Goal: Task Accomplishment & Management: Manage account settings

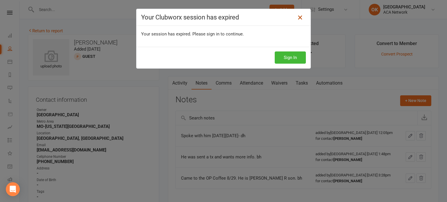
drag, startPoint x: 297, startPoint y: 18, endPoint x: 299, endPoint y: 15, distance: 3.5
click at [299, 15] on icon at bounding box center [300, 17] width 7 height 7
click at [299, 14] on icon at bounding box center [300, 17] width 7 height 7
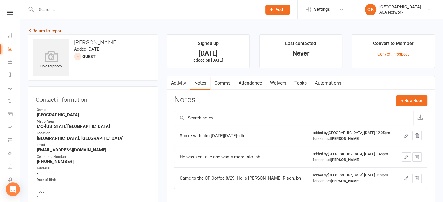
click at [29, 29] on icon at bounding box center [30, 30] width 4 height 4
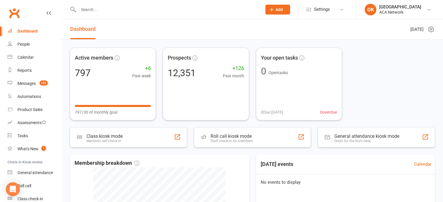
click at [273, 10] on icon at bounding box center [271, 9] width 5 height 5
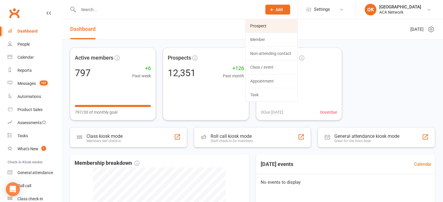
click at [262, 26] on link "Prospect" at bounding box center [271, 25] width 52 height 13
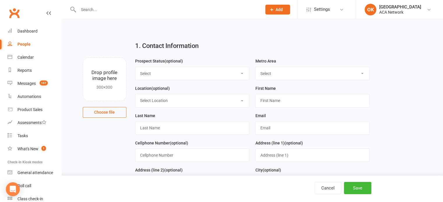
click at [240, 73] on select "Select Lead Guest Interview Not Interested" at bounding box center [192, 73] width 114 height 13
click at [135, 67] on select "Select Lead Guest Interview Not Interested" at bounding box center [192, 73] width 114 height 13
drag, startPoint x: 240, startPoint y: 73, endPoint x: 234, endPoint y: 74, distance: 5.7
click at [234, 74] on select "Select Lead Guest Interview Not Interested" at bounding box center [192, 73] width 114 height 13
select select "Guest"
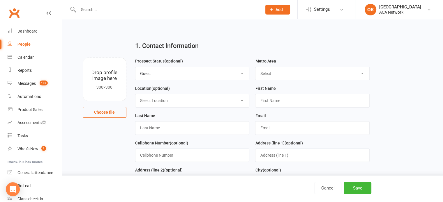
click at [135, 67] on select "Select Lead Guest Interview Not Interested" at bounding box center [192, 73] width 114 height 13
click at [361, 73] on select "Select ACA AL-[GEOGRAPHIC_DATA] [GEOGRAPHIC_DATA]-Mobile [GEOGRAPHIC_DATA]-Ft. …" at bounding box center [312, 73] width 114 height 13
click at [363, 72] on select "Select ACA AL-[GEOGRAPHIC_DATA] [GEOGRAPHIC_DATA]-Mobile [GEOGRAPHIC_DATA]-Ft. …" at bounding box center [312, 73] width 114 height 13
select select "MO-[US_STATE][GEOGRAPHIC_DATA]"
click at [255, 67] on select "Select ACA AL-[GEOGRAPHIC_DATA] [GEOGRAPHIC_DATA]-Mobile [GEOGRAPHIC_DATA]-Ft. …" at bounding box center [312, 73] width 114 height 13
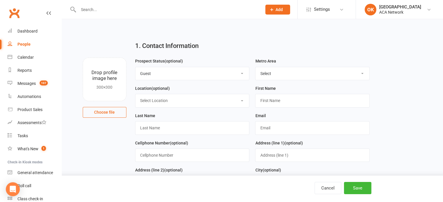
click at [240, 100] on select "Select Location ACA Global Business Club ACA Rookie Club [GEOGRAPHIC_DATA], [GE…" at bounding box center [192, 100] width 114 height 13
select select "14"
click at [135, 94] on select "Select Location ACA Global Business Club ACA Rookie Club [GEOGRAPHIC_DATA], [GE…" at bounding box center [192, 100] width 114 height 13
click at [268, 101] on input "text" at bounding box center [312, 100] width 114 height 13
type input "[PERSON_NAME]"
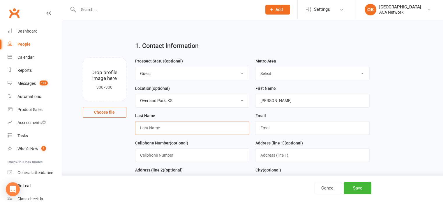
click at [148, 126] on input "text" at bounding box center [192, 127] width 114 height 13
type input "[PERSON_NAME]"
click at [271, 125] on input "text" at bounding box center [312, 127] width 114 height 13
type input "[EMAIL_ADDRESS][DOMAIN_NAME]"
click at [144, 155] on input "text" at bounding box center [192, 155] width 114 height 13
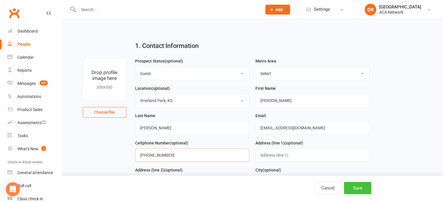
type input "[PHONE_NUMBER]"
click at [360, 187] on button "Save" at bounding box center [357, 188] width 27 height 12
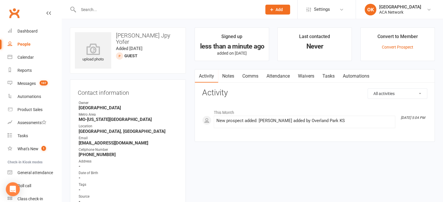
click at [227, 76] on link "Notes" at bounding box center [228, 76] width 20 height 13
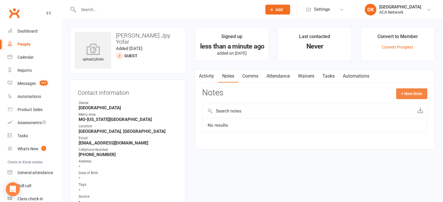
drag, startPoint x: 400, startPoint y: 93, endPoint x: 402, endPoint y: 96, distance: 3.6
click at [402, 96] on button "+ New Note" at bounding box center [411, 93] width 31 height 10
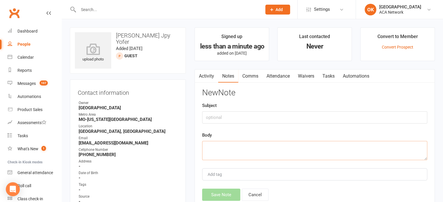
click at [212, 145] on textarea at bounding box center [314, 150] width 225 height 19
drag, startPoint x: 443, startPoint y: 200, endPoint x: 243, endPoint y: 146, distance: 207.0
click at [243, 146] on textarea "Came to" at bounding box center [314, 150] width 225 height 19
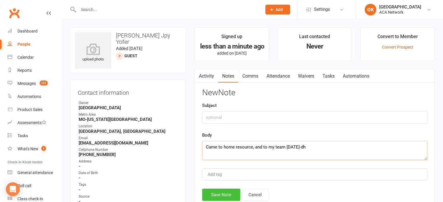
type textarea "Came to home resource, and to my team [DATE]-dh"
click at [214, 196] on button "Save Note" at bounding box center [221, 195] width 38 height 12
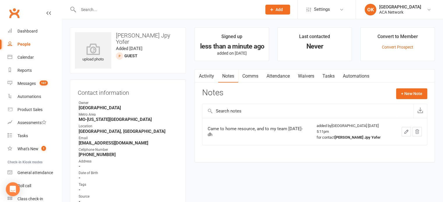
click at [92, 11] on input "text" at bounding box center [167, 10] width 181 height 8
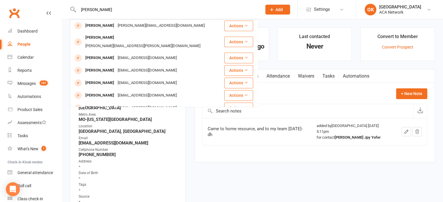
type input "[PERSON_NAME]"
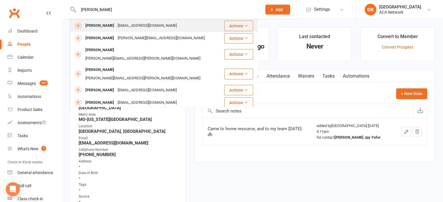
click at [108, 25] on div "[PERSON_NAME]" at bounding box center [100, 26] width 32 height 8
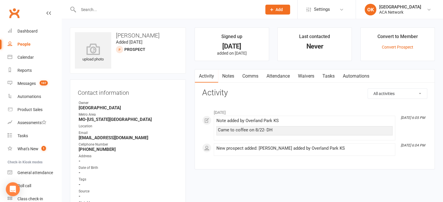
click at [227, 74] on link "Notes" at bounding box center [228, 76] width 20 height 13
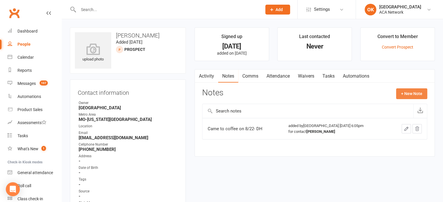
click at [413, 91] on button "+ New Note" at bounding box center [411, 93] width 31 height 10
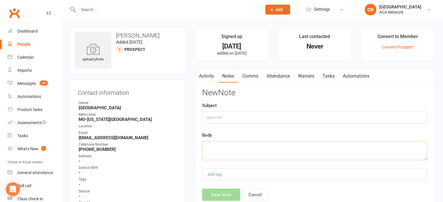
click at [220, 144] on textarea at bounding box center [314, 150] width 225 height 19
type textarea "phone not working-dh"
click at [219, 192] on button "Save Note" at bounding box center [221, 195] width 38 height 12
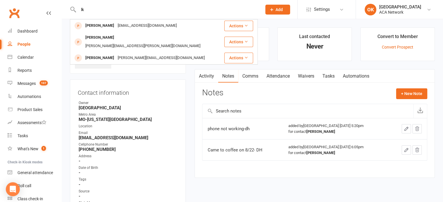
type input "l"
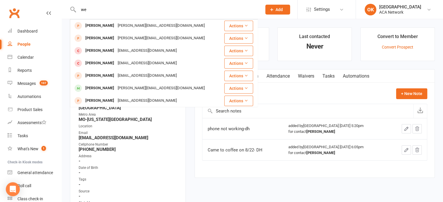
type input "w"
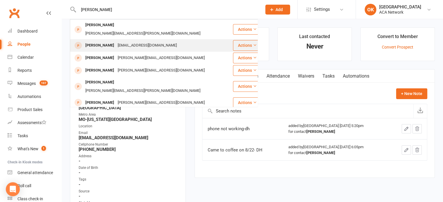
type input "[PERSON_NAME]"
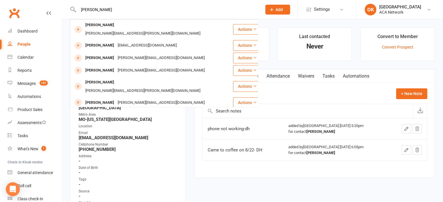
click at [108, 41] on div "[PERSON_NAME]" at bounding box center [100, 45] width 32 height 8
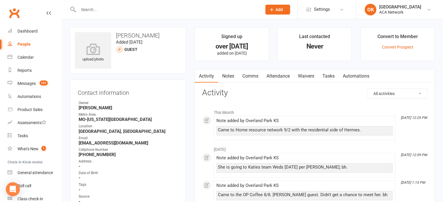
drag, startPoint x: 230, startPoint y: 75, endPoint x: 227, endPoint y: 74, distance: 3.0
click at [227, 74] on link "Notes" at bounding box center [228, 76] width 20 height 13
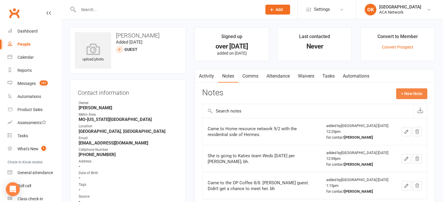
click at [408, 93] on button "+ New Note" at bounding box center [411, 93] width 31 height 10
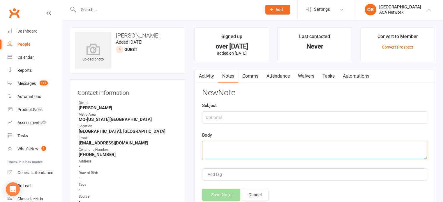
click at [209, 145] on textarea at bounding box center [314, 150] width 225 height 19
type textarea "[PERSON_NAME] 9/16."
drag, startPoint x: 224, startPoint y: 192, endPoint x: 226, endPoint y: 189, distance: 4.1
click at [226, 189] on button "Save Note" at bounding box center [221, 195] width 38 height 12
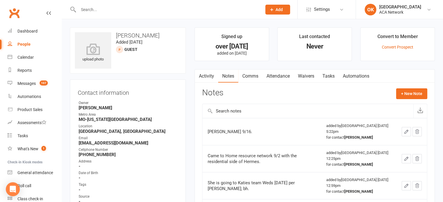
click at [95, 13] on input "text" at bounding box center [167, 10] width 181 height 8
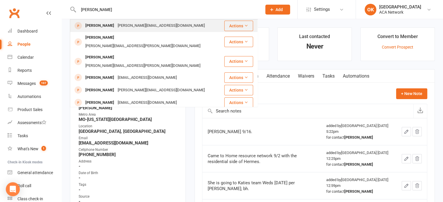
type input "[PERSON_NAME]"
click at [106, 26] on div "[PERSON_NAME]" at bounding box center [100, 26] width 32 height 8
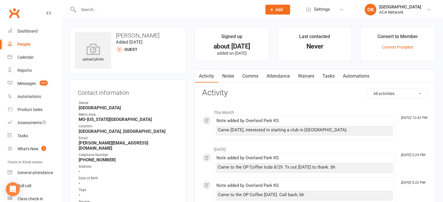
click at [91, 11] on input "text" at bounding box center [167, 10] width 181 height 8
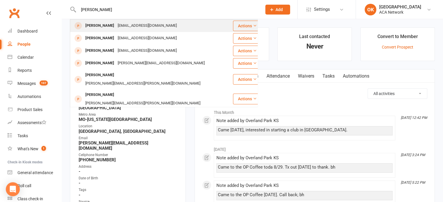
type input "[PERSON_NAME]"
click at [102, 25] on div "[PERSON_NAME]" at bounding box center [100, 26] width 32 height 8
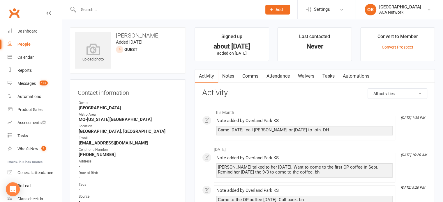
click at [229, 77] on link "Notes" at bounding box center [228, 76] width 20 height 13
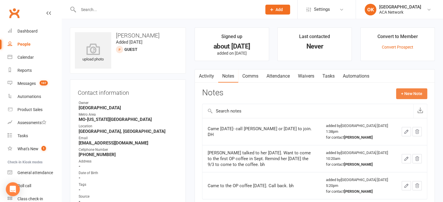
click at [407, 93] on button "+ New Note" at bounding box center [411, 93] width 31 height 10
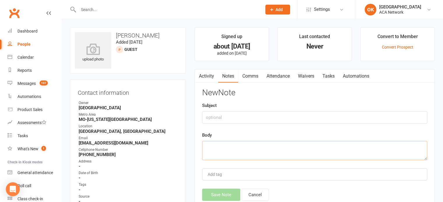
click at [218, 146] on textarea at bounding box center [314, 150] width 225 height 19
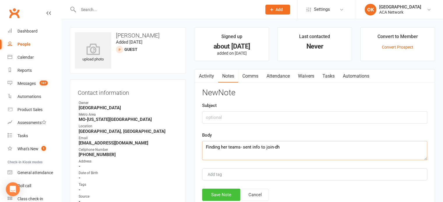
type textarea "Finding her teams- sent info to join-dh"
click at [219, 193] on button "Save Note" at bounding box center [221, 195] width 38 height 12
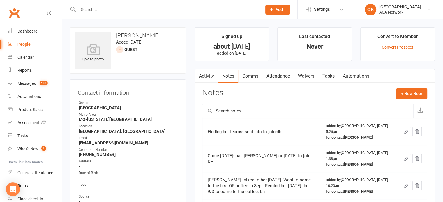
click at [87, 11] on input "text" at bounding box center [167, 10] width 181 height 8
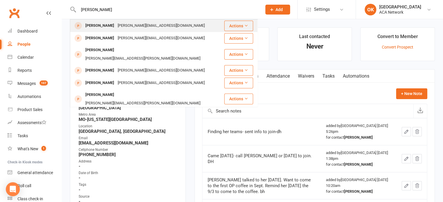
type input "[PERSON_NAME]"
click at [105, 24] on div "[PERSON_NAME]" at bounding box center [100, 26] width 32 height 8
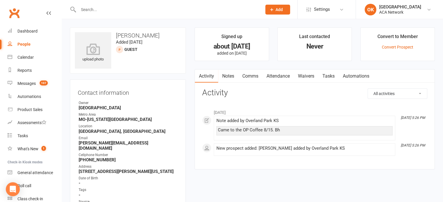
click at [230, 76] on link "Notes" at bounding box center [228, 76] width 20 height 13
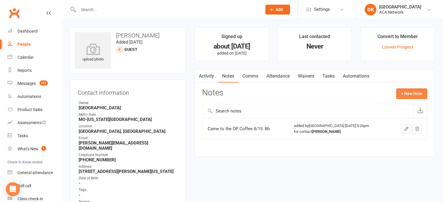
drag, startPoint x: 405, startPoint y: 94, endPoint x: 411, endPoint y: 94, distance: 6.4
click at [411, 94] on button "+ New Note" at bounding box center [411, 93] width 31 height 10
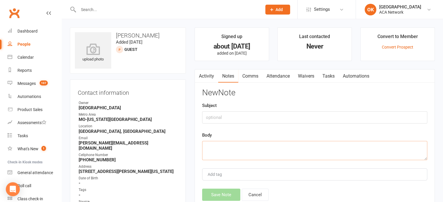
click at [208, 147] on textarea at bounding box center [314, 150] width 225 height 19
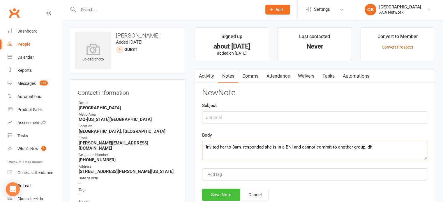
type textarea "Invited her to 8am- responded she is in a BNI and cannot commit to another grou…"
click at [216, 192] on button "Save Note" at bounding box center [221, 195] width 38 height 12
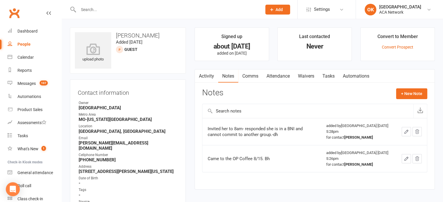
click at [90, 11] on input "text" at bounding box center [167, 10] width 181 height 8
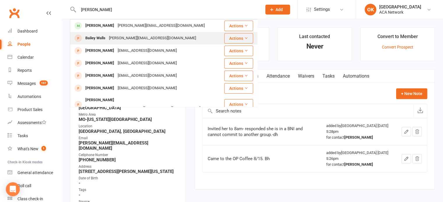
type input "[PERSON_NAME]"
click at [95, 38] on div "Bailey Walls" at bounding box center [96, 38] width 24 height 8
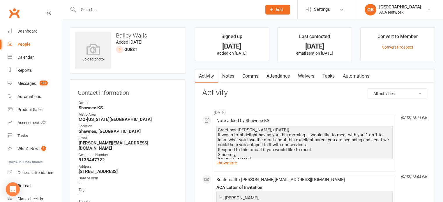
click at [88, 11] on input "text" at bounding box center [167, 10] width 181 height 8
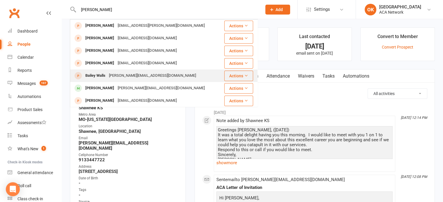
type input "[PERSON_NAME]"
click at [92, 72] on div "Bailey Walls" at bounding box center [96, 76] width 24 height 8
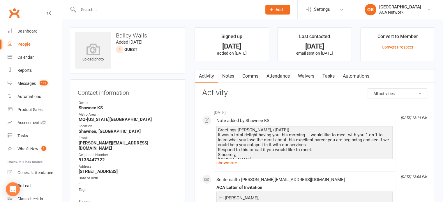
click at [91, 6] on input "text" at bounding box center [167, 10] width 181 height 8
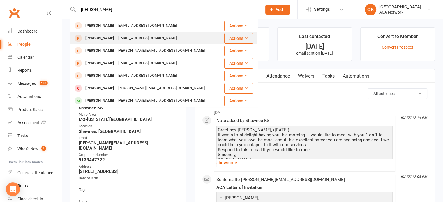
type input "[PERSON_NAME]"
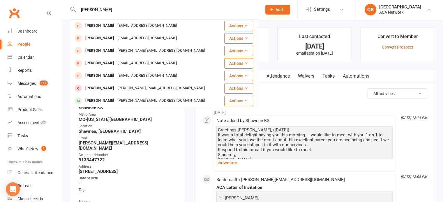
drag, startPoint x: 98, startPoint y: 39, endPoint x: 103, endPoint y: 36, distance: 6.2
click at [103, 36] on div "[PERSON_NAME]" at bounding box center [100, 38] width 32 height 8
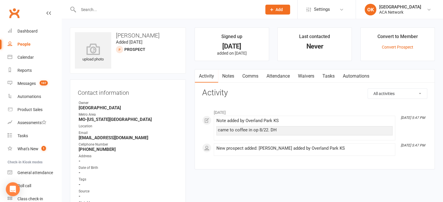
click at [229, 75] on link "Notes" at bounding box center [228, 76] width 20 height 13
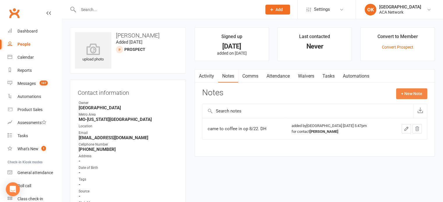
click at [399, 92] on button "+ New Note" at bounding box center [411, 93] width 31 height 10
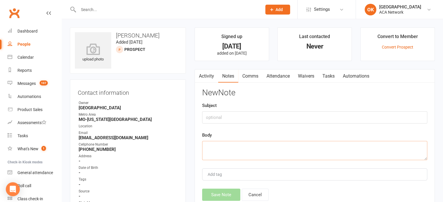
drag, startPoint x: 213, startPoint y: 147, endPoint x: 216, endPoint y: 143, distance: 5.1
click at [216, 143] on textarea at bounding box center [314, 150] width 225 height 19
type textarea "[PERSON_NAME]"
click at [216, 191] on button "Save Note" at bounding box center [221, 195] width 38 height 12
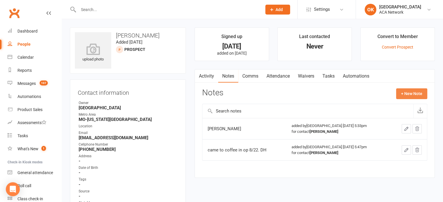
click at [405, 91] on button "+ New Note" at bounding box center [411, 93] width 31 height 10
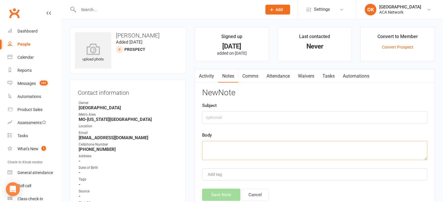
click at [212, 147] on textarea at bounding box center [314, 150] width 225 height 19
type textarea "Invited [DATE]-dh"
click at [218, 194] on button "Save Note" at bounding box center [221, 195] width 38 height 12
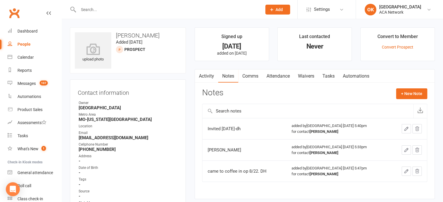
click at [91, 10] on input "text" at bounding box center [167, 10] width 181 height 8
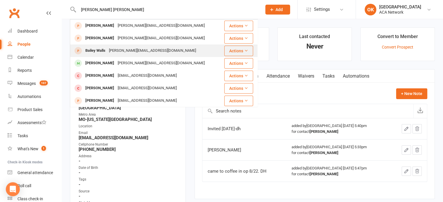
type input "[PERSON_NAME] [PERSON_NAME]"
click at [103, 49] on div "Bailey Walls" at bounding box center [96, 51] width 24 height 8
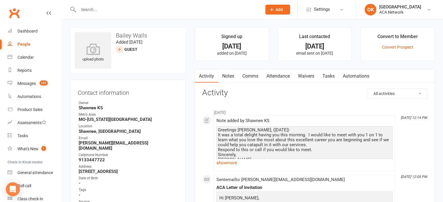
click at [232, 79] on link "Notes" at bounding box center [228, 76] width 20 height 13
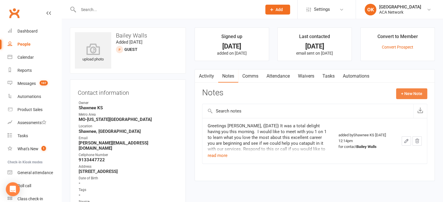
drag, startPoint x: 412, startPoint y: 95, endPoint x: 412, endPoint y: 92, distance: 3.3
drag, startPoint x: 412, startPoint y: 92, endPoint x: 416, endPoint y: 95, distance: 5.4
click at [416, 95] on button "+ New Note" at bounding box center [411, 93] width 31 height 10
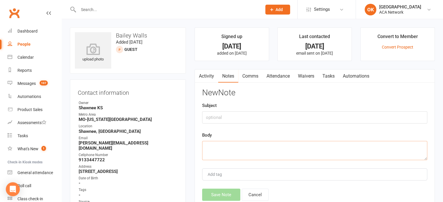
click at [213, 146] on textarea at bounding box center [314, 150] width 225 height 19
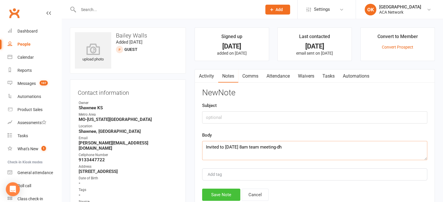
type textarea "Invited to [DATE] 8am team meeting-dh"
click at [218, 193] on button "Save Note" at bounding box center [221, 195] width 38 height 12
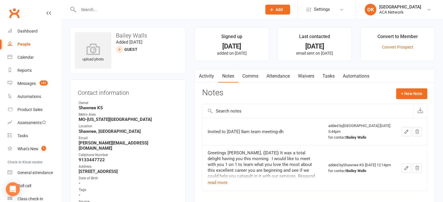
click at [98, 9] on input "text" at bounding box center [167, 10] width 181 height 8
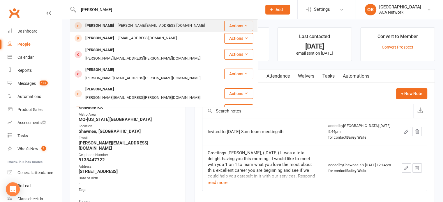
type input "[PERSON_NAME]"
click at [98, 26] on div "[PERSON_NAME]" at bounding box center [100, 26] width 32 height 8
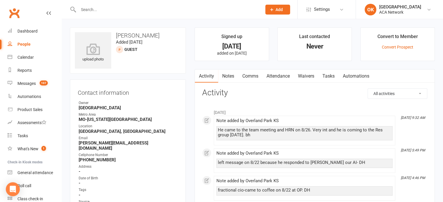
click at [228, 78] on link "Notes" at bounding box center [228, 76] width 20 height 13
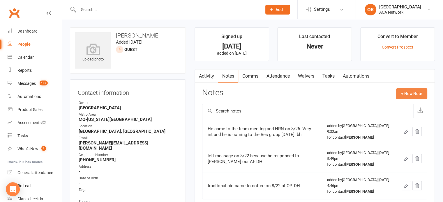
click at [405, 93] on button "+ New Note" at bounding box center [411, 93] width 31 height 10
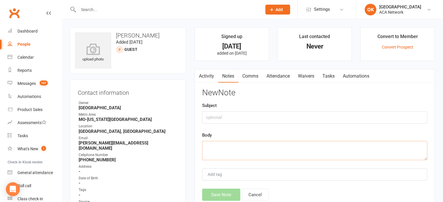
click at [214, 147] on textarea at bounding box center [314, 150] width 225 height 19
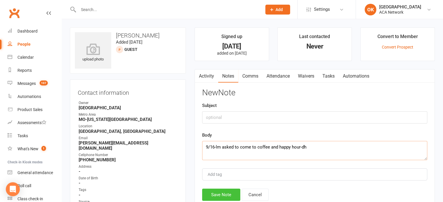
type textarea "9/16-lm asked to come to coffee and happy hour-dh"
click at [223, 191] on button "Save Note" at bounding box center [221, 195] width 38 height 12
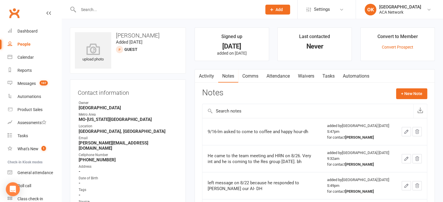
click at [93, 8] on input "text" at bounding box center [167, 10] width 181 height 8
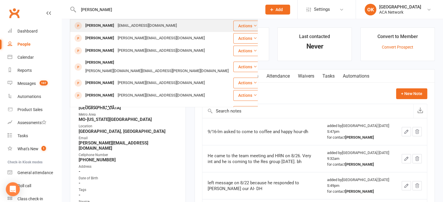
type input "[PERSON_NAME]"
click at [95, 25] on div "[PERSON_NAME]" at bounding box center [100, 26] width 32 height 8
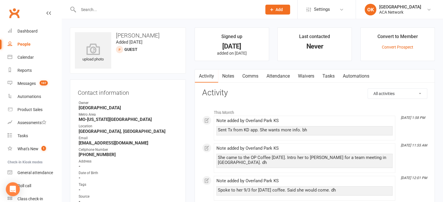
click at [230, 75] on link "Notes" at bounding box center [228, 76] width 20 height 13
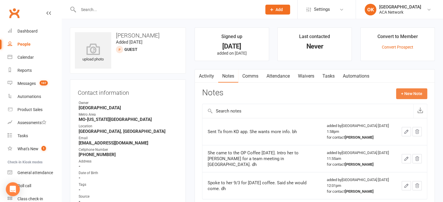
click at [408, 93] on button "+ New Note" at bounding box center [411, 93] width 31 height 10
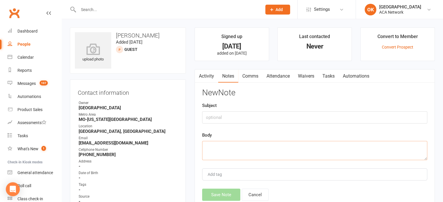
click at [210, 144] on textarea at bounding box center [314, 150] width 225 height 19
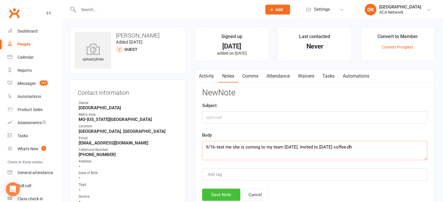
type textarea "9/16--text me she is coming to my team [DATE]. Invited to [DATE] coffee-dh"
click at [212, 194] on button "Save Note" at bounding box center [221, 195] width 38 height 12
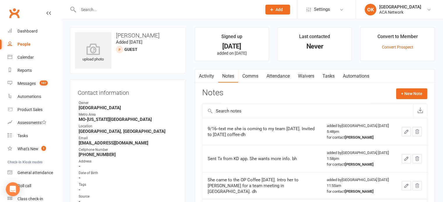
click at [84, 11] on input "text" at bounding box center [167, 10] width 181 height 8
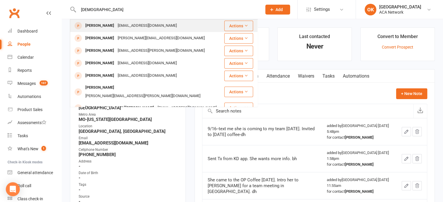
type input "[DEMOGRAPHIC_DATA]"
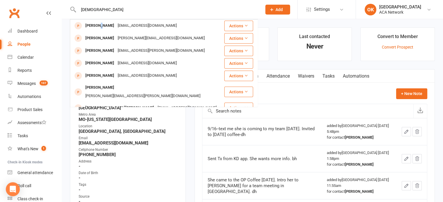
click at [96, 26] on div "[PERSON_NAME]" at bounding box center [100, 26] width 32 height 8
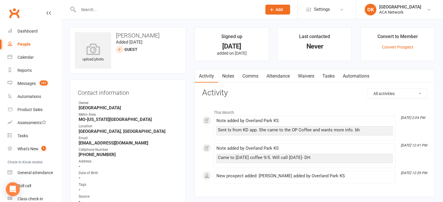
click at [228, 75] on link "Notes" at bounding box center [228, 76] width 20 height 13
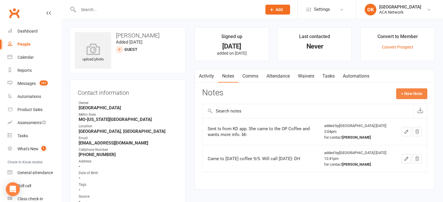
drag, startPoint x: 406, startPoint y: 93, endPoint x: 408, endPoint y: 89, distance: 5.1
click at [408, 89] on button "+ New Note" at bounding box center [411, 93] width 31 height 10
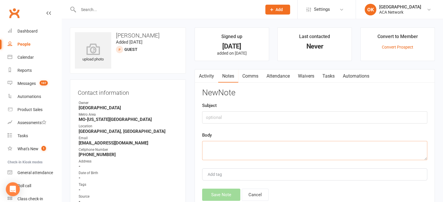
click at [207, 146] on textarea at bounding box center [314, 150] width 225 height 19
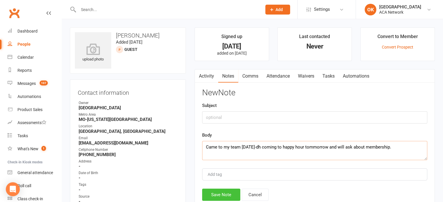
type textarea "Came to my team [DATE]-dh coming to happy hour tommorrow and will ask about mem…"
click at [224, 193] on button "Save Note" at bounding box center [221, 195] width 38 height 12
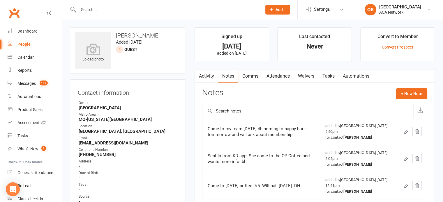
click at [88, 10] on input "text" at bounding box center [167, 10] width 181 height 8
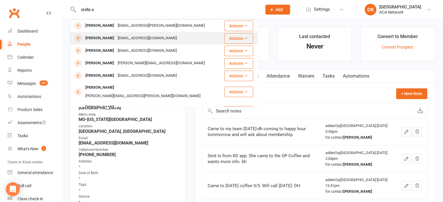
type input "stella a"
click at [93, 37] on div "[PERSON_NAME]" at bounding box center [100, 38] width 32 height 8
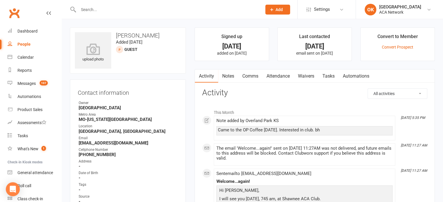
click at [232, 77] on link "Notes" at bounding box center [228, 76] width 20 height 13
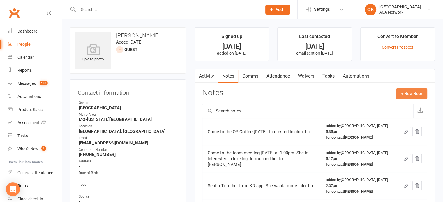
click at [412, 93] on button "+ New Note" at bounding box center [411, 93] width 31 height 10
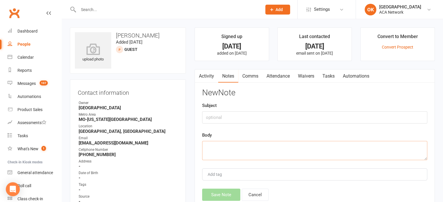
click at [219, 147] on textarea at bounding box center [314, 150] width 225 height 19
type textarea "Invited to happy hour 9/16-dh"
click at [215, 193] on button "Save Note" at bounding box center [221, 195] width 38 height 12
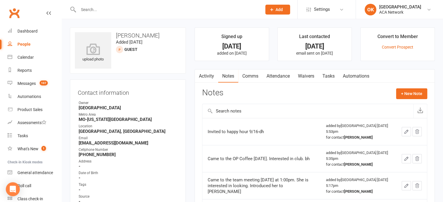
drag, startPoint x: 90, startPoint y: 9, endPoint x: 92, endPoint y: 6, distance: 4.2
click at [92, 6] on input "text" at bounding box center [167, 10] width 181 height 8
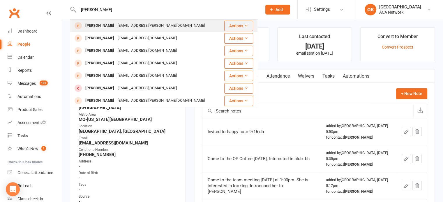
type input "[PERSON_NAME]"
click at [102, 26] on div "[PERSON_NAME]" at bounding box center [100, 26] width 32 height 8
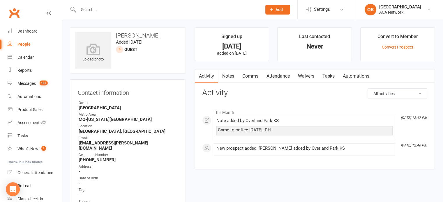
click at [229, 76] on link "Notes" at bounding box center [228, 76] width 20 height 13
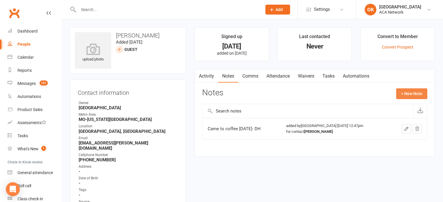
drag, startPoint x: 404, startPoint y: 93, endPoint x: 410, endPoint y: 89, distance: 6.9
click at [410, 89] on button "+ New Note" at bounding box center [411, 93] width 31 height 10
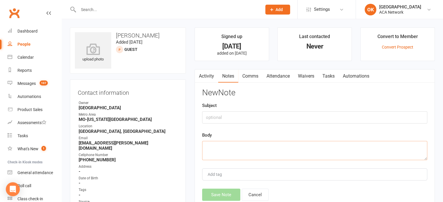
click at [210, 149] on textarea at bounding box center [314, 150] width 225 height 19
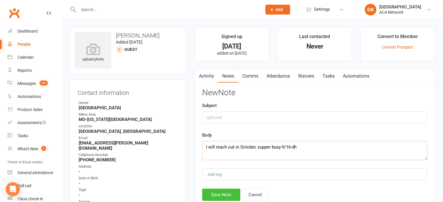
type textarea "I will reach out in October, supper busy-9/16-dh"
click at [213, 195] on button "Save Note" at bounding box center [221, 195] width 38 height 12
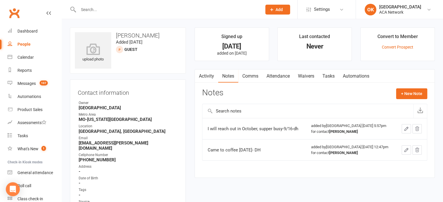
click at [101, 13] on input "text" at bounding box center [167, 10] width 181 height 8
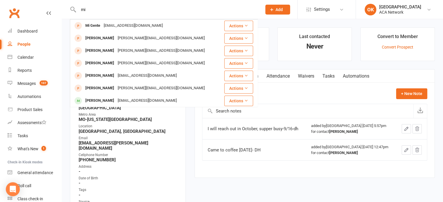
click at [104, 11] on input "mi" at bounding box center [167, 10] width 181 height 8
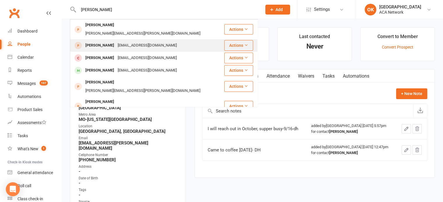
type input "[PERSON_NAME]"
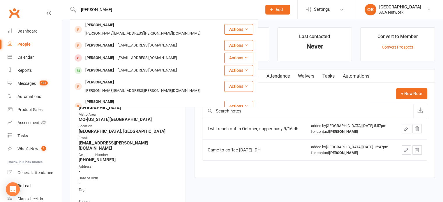
drag, startPoint x: 99, startPoint y: 37, endPoint x: 102, endPoint y: 36, distance: 3.5
click at [102, 41] on div "[PERSON_NAME]" at bounding box center [100, 45] width 32 height 8
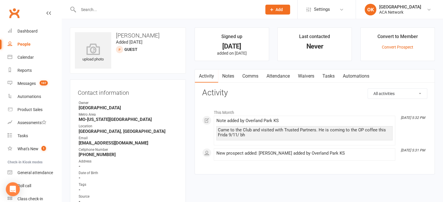
click at [227, 76] on link "Notes" at bounding box center [228, 76] width 20 height 13
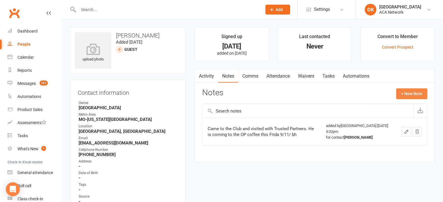
click at [409, 92] on button "+ New Note" at bounding box center [411, 93] width 31 height 10
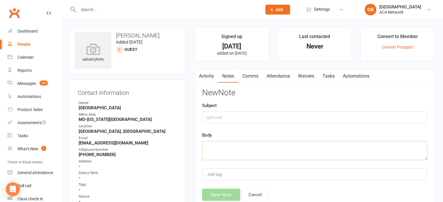
click at [206, 146] on textarea at bounding box center [314, 150] width 225 height 19
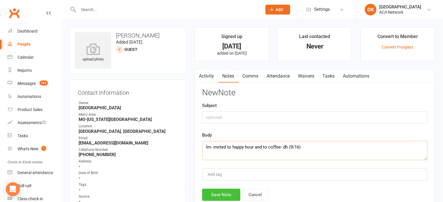
type textarea "lm- invited to happy hour and to coffee- dh (9/16)"
click at [222, 193] on button "Save Note" at bounding box center [221, 195] width 38 height 12
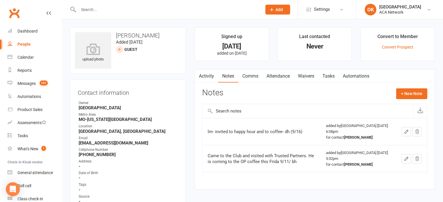
click at [93, 10] on input "text" at bounding box center [167, 10] width 181 height 8
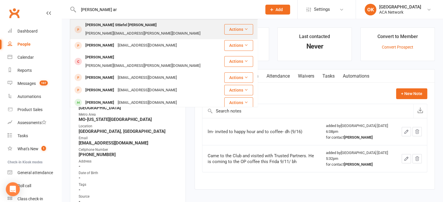
type input "[PERSON_NAME] ar"
click at [101, 26] on div "[PERSON_NAME] Sttiefel [PERSON_NAME]" at bounding box center [121, 25] width 75 height 8
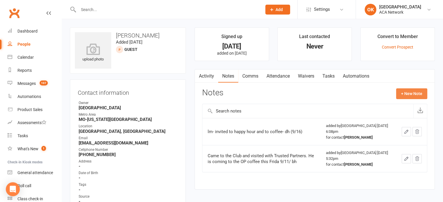
click at [407, 92] on button "+ New Note" at bounding box center [411, 93] width 31 height 10
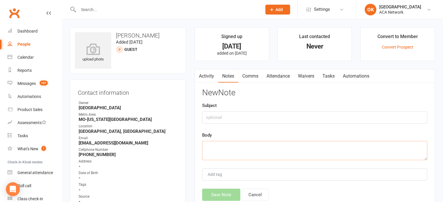
click at [217, 143] on textarea at bounding box center [314, 150] width 225 height 19
type textarea "l"
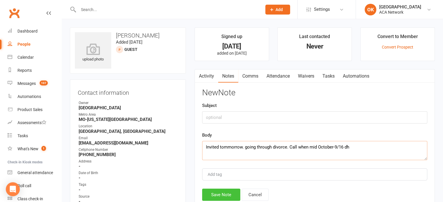
type textarea "Invited tommorrow. going through divorce. Call when mid October-9/16 dh"
click at [212, 194] on button "Save Note" at bounding box center [221, 195] width 38 height 12
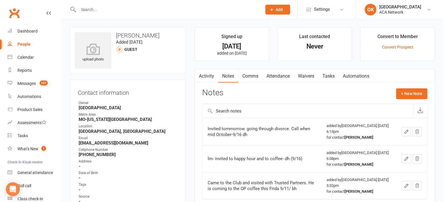
click at [97, 7] on input "text" at bounding box center [167, 10] width 181 height 8
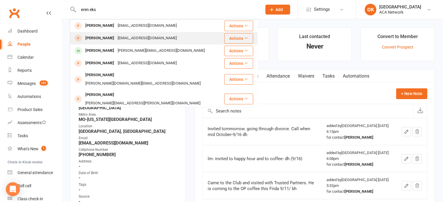
type input "eren eks"
click at [100, 38] on div "[PERSON_NAME]" at bounding box center [100, 38] width 32 height 8
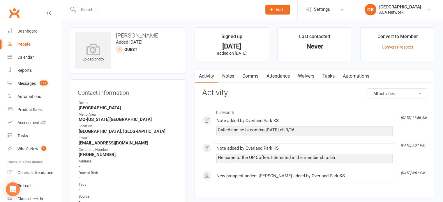
click at [227, 75] on link "Notes" at bounding box center [228, 76] width 20 height 13
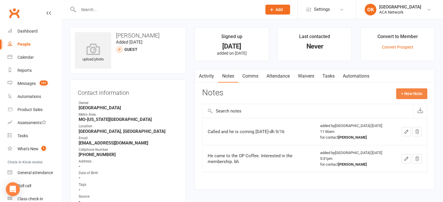
click at [415, 94] on button "+ New Note" at bounding box center [411, 93] width 31 height 10
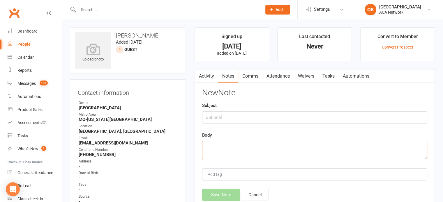
click at [212, 150] on textarea at bounding box center [314, 150] width 225 height 19
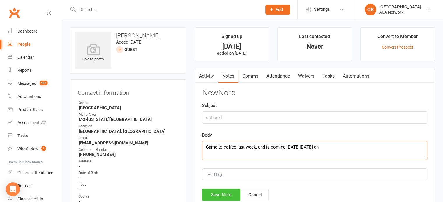
type textarea "Came to coffee last week, and is coming [DATE][DATE]-dh"
click at [209, 194] on button "Save Note" at bounding box center [221, 195] width 38 height 12
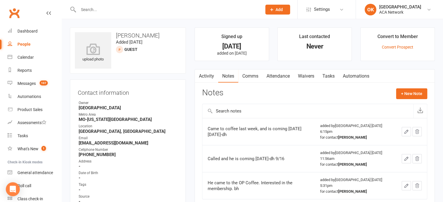
click at [93, 8] on input "text" at bounding box center [167, 10] width 181 height 8
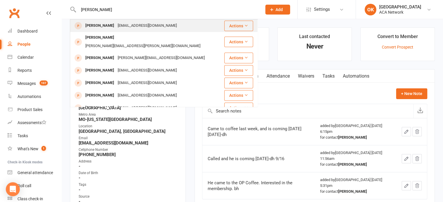
type input "[PERSON_NAME]"
click at [95, 25] on div "[PERSON_NAME]" at bounding box center [100, 26] width 32 height 8
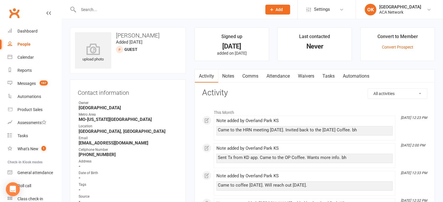
click at [110, 11] on input "text" at bounding box center [167, 10] width 181 height 8
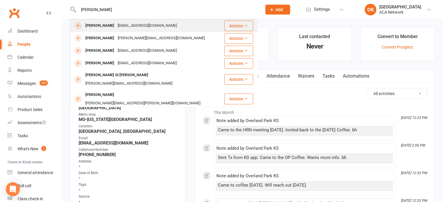
type input "[PERSON_NAME]"
click at [116, 24] on div "[EMAIL_ADDRESS][DOMAIN_NAME]" at bounding box center [147, 26] width 63 height 8
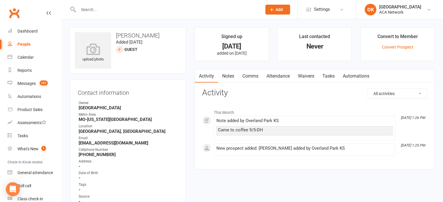
click at [92, 10] on input "text" at bounding box center [167, 10] width 181 height 8
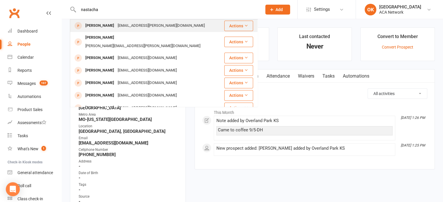
type input "nastacha"
click at [105, 25] on div "[PERSON_NAME]" at bounding box center [100, 26] width 32 height 8
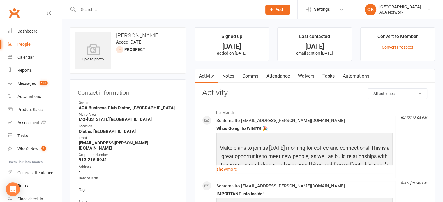
click at [92, 10] on input "text" at bounding box center [167, 10] width 181 height 8
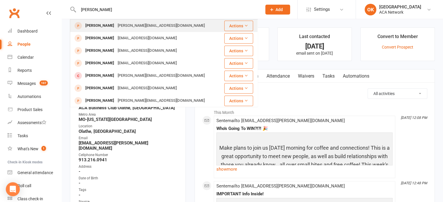
type input "[PERSON_NAME]"
click at [95, 28] on div "[PERSON_NAME]" at bounding box center [100, 26] width 32 height 8
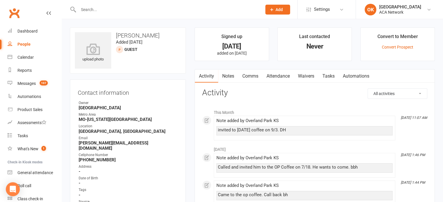
click at [227, 75] on link "Notes" at bounding box center [228, 76] width 20 height 13
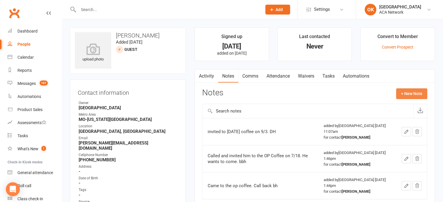
click at [410, 93] on button "+ New Note" at bounding box center [411, 93] width 31 height 10
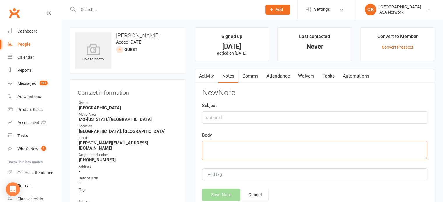
click at [217, 143] on textarea at bounding box center [314, 150] width 225 height 19
click at [206, 77] on link "Activity" at bounding box center [206, 76] width 23 height 13
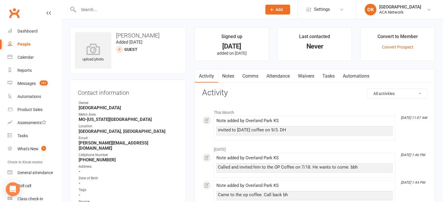
click at [227, 76] on link "Notes" at bounding box center [228, 76] width 20 height 13
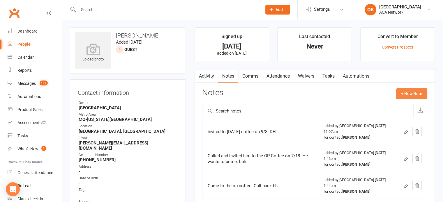
click at [401, 94] on button "+ New Note" at bounding box center [411, 93] width 31 height 10
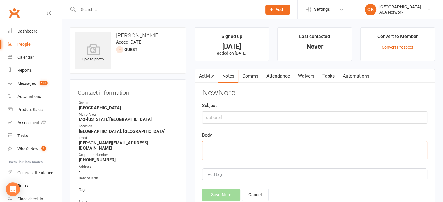
click at [217, 145] on textarea at bounding box center [314, 150] width 225 height 19
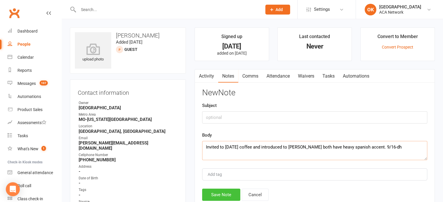
type textarea "Invited to [DATE] coffee and introduced to [PERSON_NAME] both have heavy spanis…"
click at [217, 193] on button "Save Note" at bounding box center [221, 195] width 38 height 12
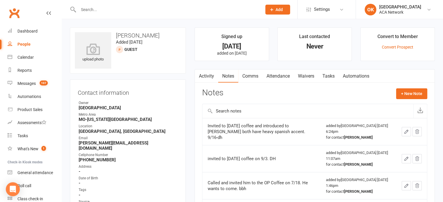
click at [86, 10] on input "text" at bounding box center [167, 10] width 181 height 8
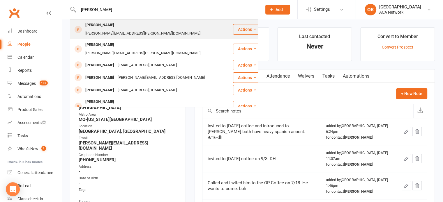
type input "[PERSON_NAME]"
click at [106, 26] on div "[PERSON_NAME]" at bounding box center [100, 25] width 32 height 8
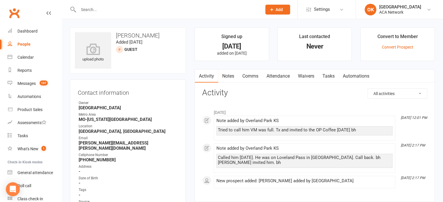
click at [228, 75] on link "Notes" at bounding box center [228, 76] width 20 height 13
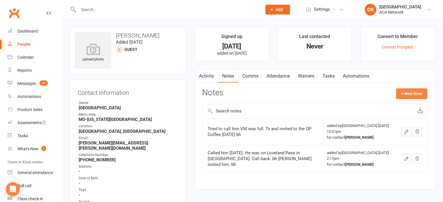
click at [404, 93] on button "+ New Note" at bounding box center [411, 93] width 31 height 10
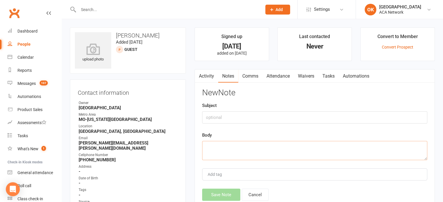
click at [205, 144] on textarea at bounding box center [314, 150] width 225 height 19
type textarea "l"
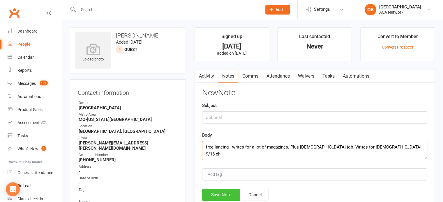
type textarea "free lancing - writes for a lot of magazines. Plus [DEMOGRAPHIC_DATA] job- Writ…"
click at [216, 194] on button "Save Note" at bounding box center [221, 195] width 38 height 12
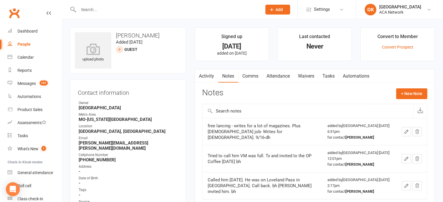
drag, startPoint x: 93, startPoint y: 8, endPoint x: 98, endPoint y: 8, distance: 5.0
click at [98, 8] on input "text" at bounding box center [167, 10] width 181 height 8
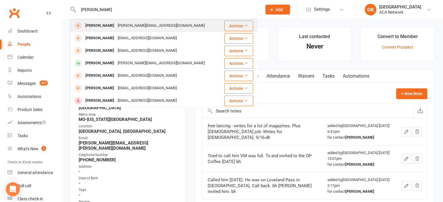
type input "[PERSON_NAME]"
click at [97, 26] on div "[PERSON_NAME]" at bounding box center [100, 26] width 32 height 8
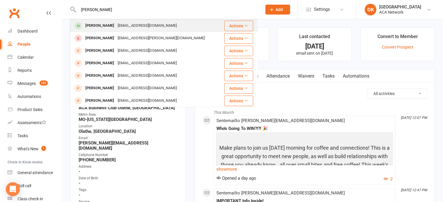
type input "[PERSON_NAME]"
click at [106, 25] on div "[PERSON_NAME]" at bounding box center [100, 26] width 32 height 8
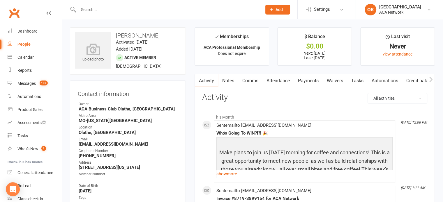
drag, startPoint x: 99, startPoint y: 9, endPoint x: 99, endPoint y: 3, distance: 6.4
click at [99, 3] on div at bounding box center [164, 9] width 188 height 19
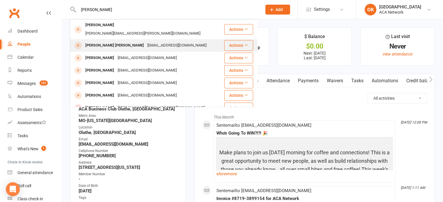
type input "[PERSON_NAME]"
click at [108, 41] on div "[PERSON_NAME] [PERSON_NAME]" at bounding box center [115, 45] width 62 height 8
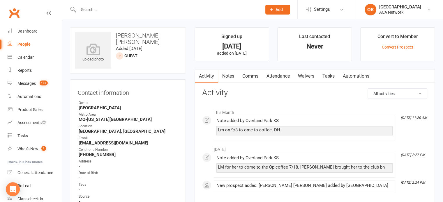
click at [229, 76] on link "Notes" at bounding box center [228, 76] width 20 height 13
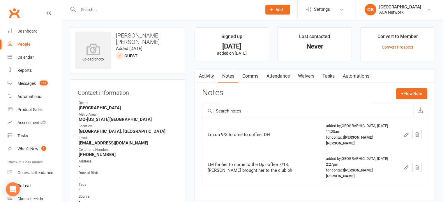
click at [111, 8] on input "text" at bounding box center [167, 10] width 181 height 8
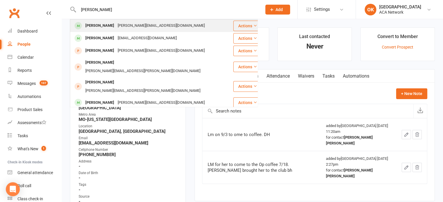
type input "[PERSON_NAME]"
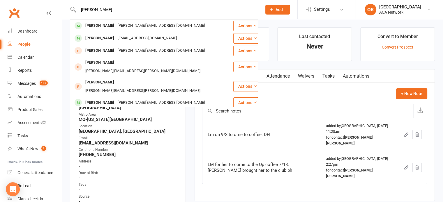
drag, startPoint x: 105, startPoint y: 25, endPoint x: 100, endPoint y: 27, distance: 5.4
click at [100, 27] on div "[PERSON_NAME]" at bounding box center [100, 26] width 32 height 8
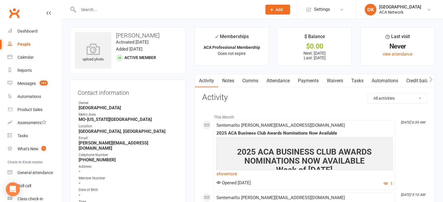
click at [93, 10] on input "text" at bounding box center [167, 10] width 181 height 8
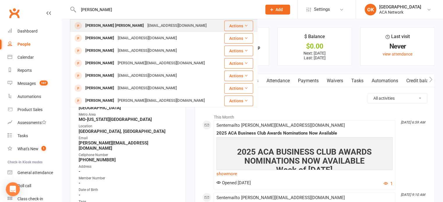
type input "[PERSON_NAME]"
click at [102, 26] on div "[PERSON_NAME] [PERSON_NAME]" at bounding box center [115, 26] width 62 height 8
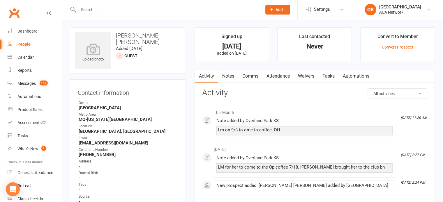
click at [228, 74] on link "Notes" at bounding box center [228, 76] width 20 height 13
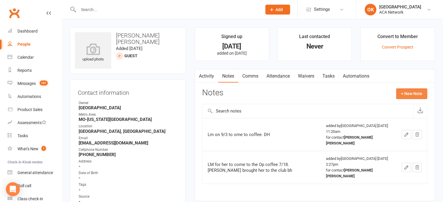
click at [405, 95] on button "+ New Note" at bounding box center [411, 93] width 31 height 10
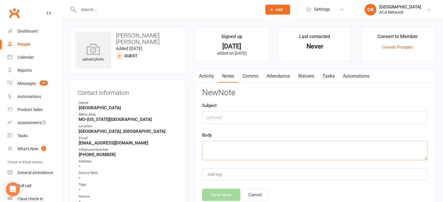
click at [207, 146] on textarea at bounding box center [314, 150] width 225 height 19
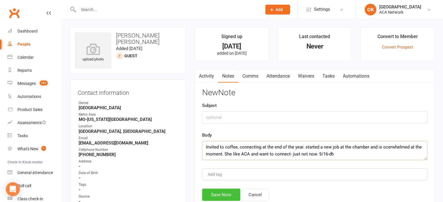
type textarea "Invited to coffee, connecting at the end of the year. started a new job at the …"
click at [213, 193] on button "Save Note" at bounding box center [221, 195] width 38 height 12
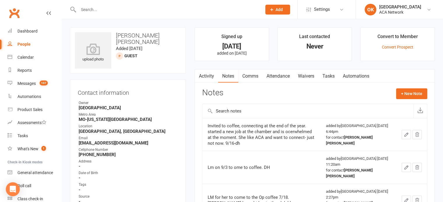
click at [90, 10] on input "text" at bounding box center [167, 10] width 181 height 8
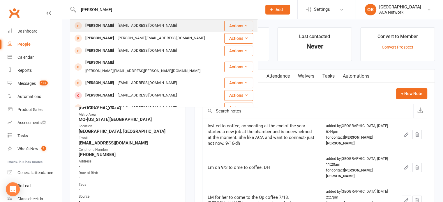
type input "[PERSON_NAME]"
click at [93, 26] on div "[PERSON_NAME]" at bounding box center [100, 26] width 32 height 8
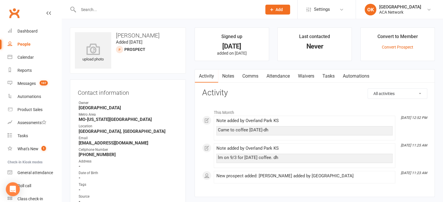
click at [230, 78] on link "Notes" at bounding box center [228, 76] width 20 height 13
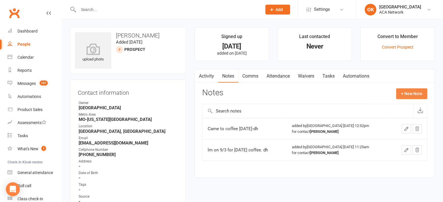
click at [402, 93] on button "+ New Note" at bounding box center [411, 93] width 31 height 10
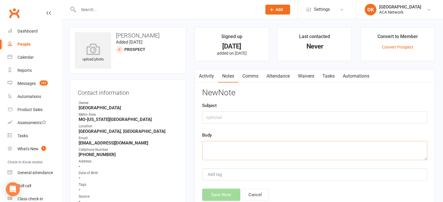
click at [212, 145] on textarea at bounding box center [314, 150] width 225 height 19
drag, startPoint x: 87, startPoint y: 11, endPoint x: 87, endPoint y: 6, distance: 4.9
click at [86, 7] on input "text" at bounding box center [167, 10] width 181 height 8
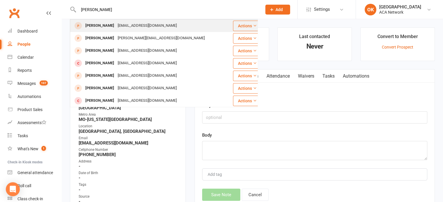
type input "[PERSON_NAME]"
click at [91, 25] on div "[PERSON_NAME]" at bounding box center [100, 26] width 32 height 8
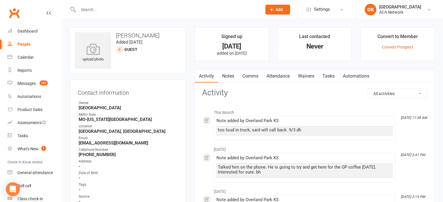
click at [227, 75] on link "Notes" at bounding box center [228, 76] width 20 height 13
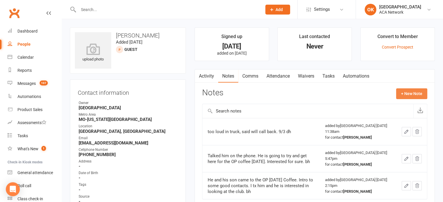
click at [413, 93] on button "+ New Note" at bounding box center [411, 93] width 31 height 10
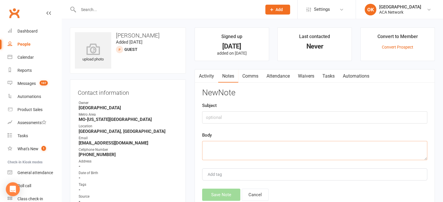
click at [221, 146] on textarea at bounding box center [314, 150] width 225 height 19
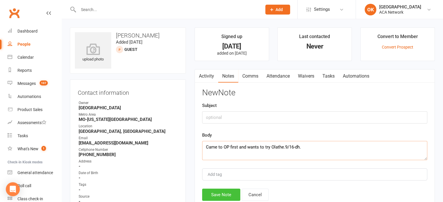
type textarea "Came to OP first and wants to try Olathe.9/16-dh."
click at [219, 194] on button "Save Note" at bounding box center [221, 195] width 38 height 12
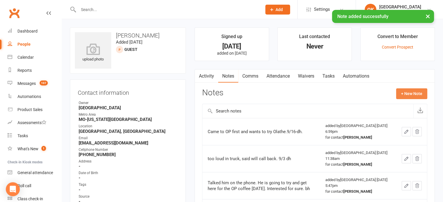
click at [408, 92] on button "+ New Note" at bounding box center [411, 93] width 31 height 10
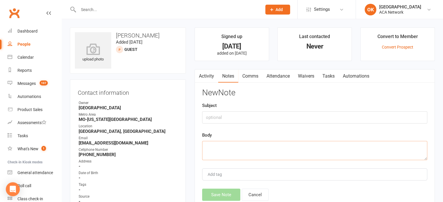
click at [230, 147] on textarea at bounding box center [314, 150] width 225 height 19
type textarea "H"
type textarea "2"
click at [227, 191] on button "Save Note" at bounding box center [221, 195] width 38 height 12
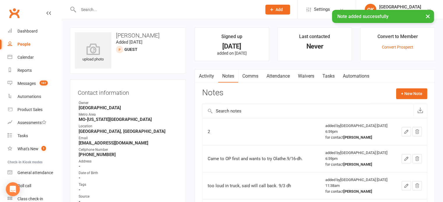
click at [91, 7] on input "text" at bounding box center [167, 10] width 181 height 8
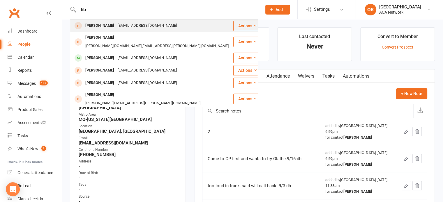
type input "lilo"
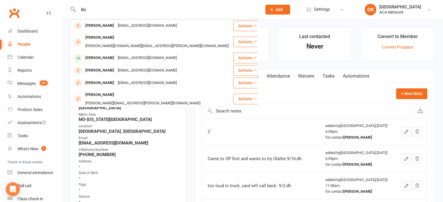
drag, startPoint x: 95, startPoint y: 26, endPoint x: 221, endPoint y: 127, distance: 161.9
click at [221, 127] on td "2" at bounding box center [261, 131] width 118 height 27
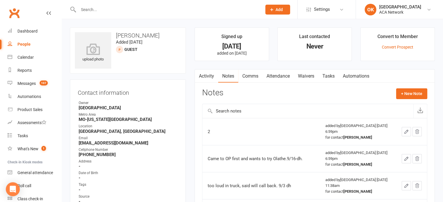
click at [89, 10] on input "text" at bounding box center [167, 10] width 181 height 8
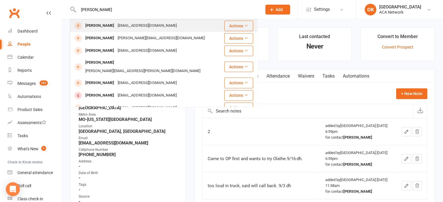
type input "[PERSON_NAME]"
drag, startPoint x: 106, startPoint y: 26, endPoint x: 91, endPoint y: 28, distance: 14.4
click at [91, 28] on div "[PERSON_NAME]" at bounding box center [100, 26] width 32 height 8
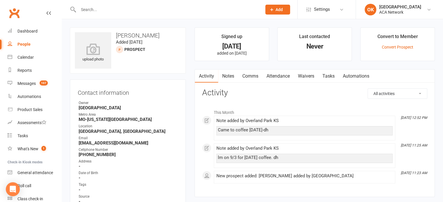
drag, startPoint x: 229, startPoint y: 76, endPoint x: 224, endPoint y: 76, distance: 5.0
click at [224, 76] on link "Notes" at bounding box center [228, 76] width 20 height 13
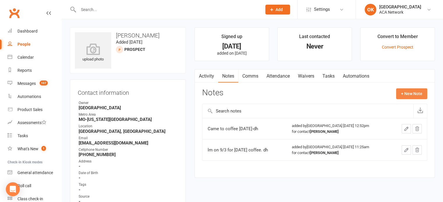
click at [404, 94] on button "+ New Note" at bounding box center [411, 93] width 31 height 10
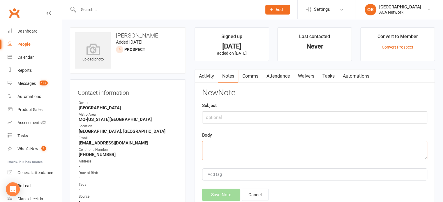
click at [231, 147] on textarea at bounding box center [314, 150] width 225 height 19
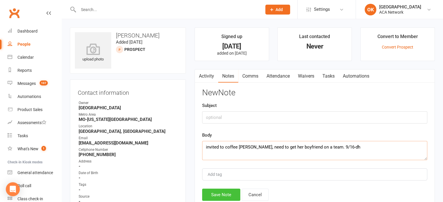
type textarea "invited to coffee [PERSON_NAME], need to get her boyfriend on a team. 9/16-dh"
click at [213, 194] on button "Save Note" at bounding box center [221, 195] width 38 height 12
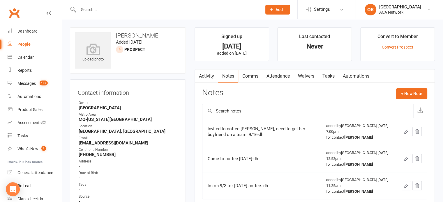
click at [102, 12] on input "text" at bounding box center [167, 10] width 181 height 8
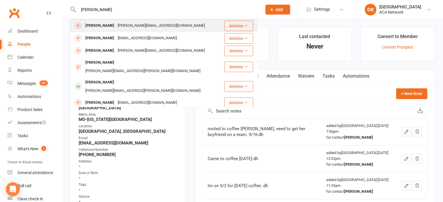
type input "[PERSON_NAME]"
click at [109, 25] on div "[PERSON_NAME]" at bounding box center [100, 26] width 32 height 8
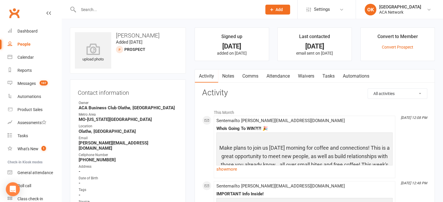
type input "n"
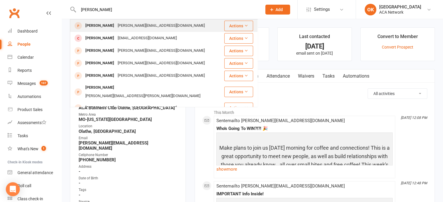
type input "[PERSON_NAME]"
click at [103, 24] on div "[PERSON_NAME]" at bounding box center [100, 26] width 32 height 8
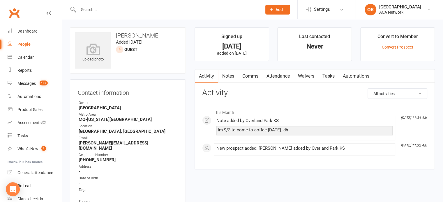
click at [227, 76] on link "Notes" at bounding box center [228, 76] width 20 height 13
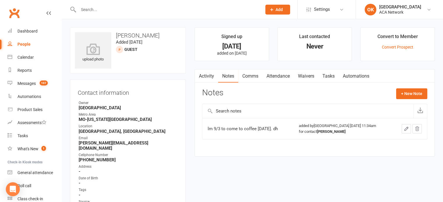
click at [227, 110] on input "text" at bounding box center [307, 111] width 211 height 14
type input "invited to hh and to coffee 9/16-dh"
drag, startPoint x: 412, startPoint y: 87, endPoint x: 416, endPoint y: 94, distance: 8.3
click at [416, 94] on button "+ New Note" at bounding box center [411, 93] width 31 height 10
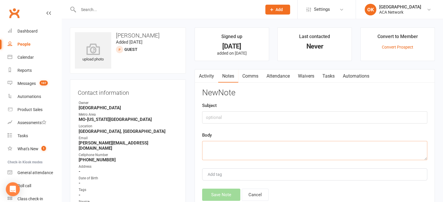
click at [225, 141] on textarea at bounding box center [314, 150] width 225 height 19
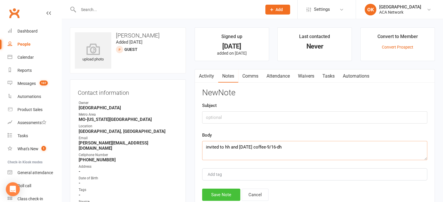
type textarea "invited to hh and [DATE] coffee-9/16-dh"
click at [217, 195] on button "Save Note" at bounding box center [221, 195] width 38 height 12
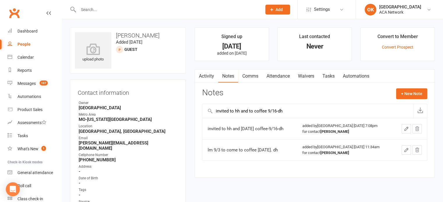
click at [87, 11] on input "text" at bounding box center [167, 10] width 181 height 8
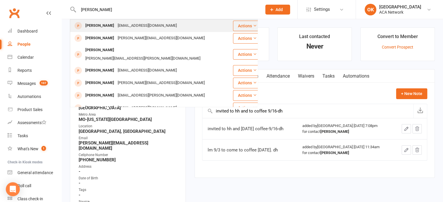
type input "[PERSON_NAME]"
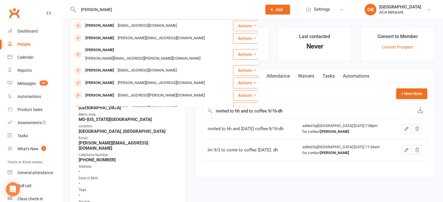
click at [100, 24] on div "[PERSON_NAME]" at bounding box center [100, 26] width 32 height 8
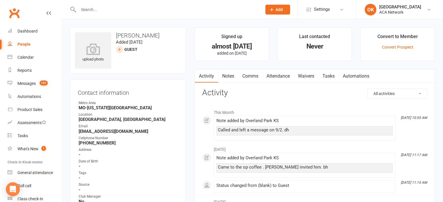
click at [230, 75] on link "Notes" at bounding box center [228, 76] width 20 height 13
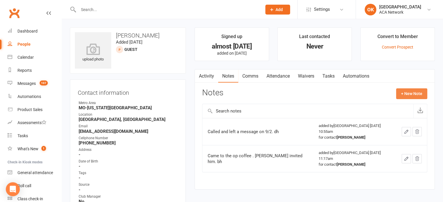
click at [407, 94] on button "+ New Note" at bounding box center [411, 93] width 31 height 10
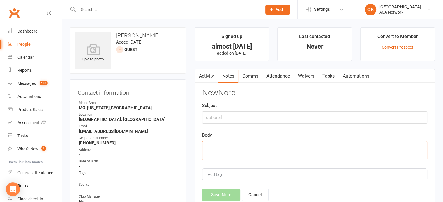
click at [207, 145] on textarea at bounding box center [314, 150] width 225 height 19
type textarea "J"
type textarea "lm-9/16 dh"
click at [212, 194] on button "Save Note" at bounding box center [221, 195] width 38 height 12
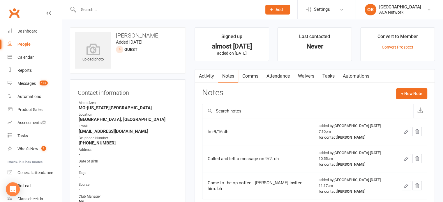
click at [97, 11] on input "text" at bounding box center [167, 10] width 181 height 8
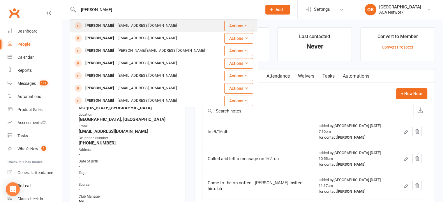
type input "[PERSON_NAME]"
click at [118, 28] on div "[EMAIL_ADDRESS][DOMAIN_NAME]" at bounding box center [147, 26] width 63 height 8
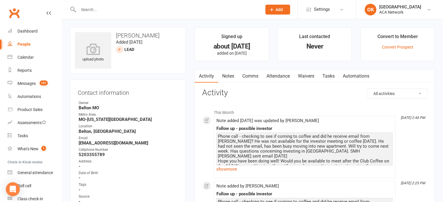
click at [84, 8] on input "text" at bounding box center [167, 10] width 181 height 8
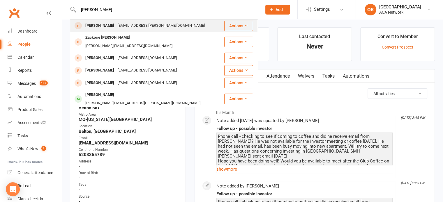
type input "[PERSON_NAME]"
click at [91, 25] on div "[PERSON_NAME]" at bounding box center [100, 26] width 32 height 8
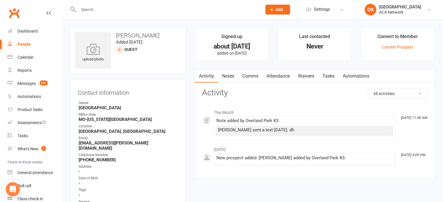
click at [227, 76] on link "Notes" at bounding box center [228, 76] width 20 height 13
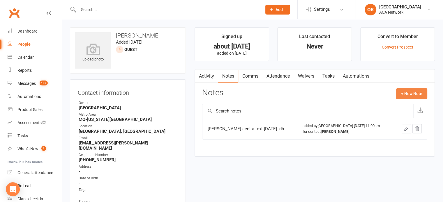
click at [408, 91] on button "+ New Note" at bounding box center [411, 93] width 31 height 10
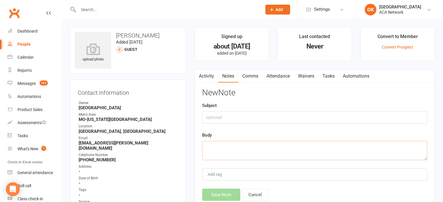
click at [232, 145] on textarea at bounding box center [314, 150] width 225 height 19
type textarea "call in October-dh"
drag, startPoint x: 219, startPoint y: 191, endPoint x: 220, endPoint y: 185, distance: 6.5
click at [220, 185] on div "New Note Subject Body call in October-dh Add tag Save Note Cancel" at bounding box center [314, 144] width 225 height 113
click at [84, 11] on input "text" at bounding box center [167, 10] width 181 height 8
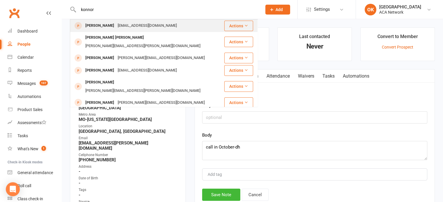
type input "konnor"
click at [100, 25] on div "[PERSON_NAME]" at bounding box center [100, 26] width 32 height 8
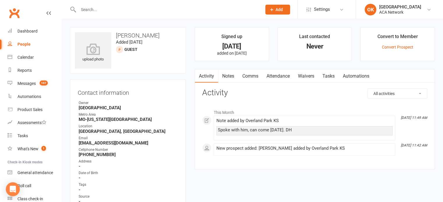
click at [227, 76] on link "Notes" at bounding box center [228, 76] width 20 height 13
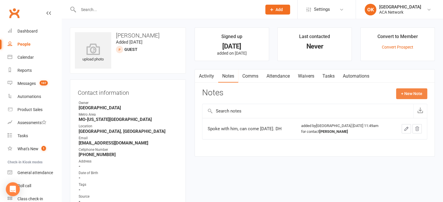
click at [400, 93] on button "+ New Note" at bounding box center [411, 93] width 31 height 10
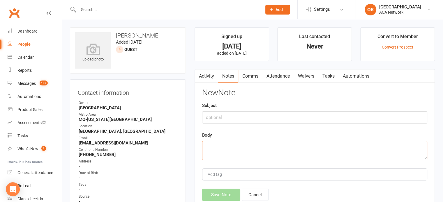
click at [214, 146] on textarea at bounding box center [314, 150] width 225 height 19
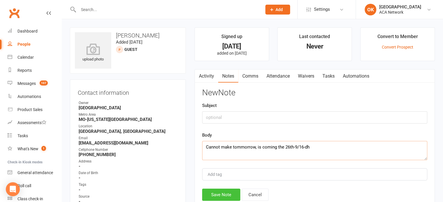
type textarea "Cannot make tommorrow, is coming the 26th-9/16-dh"
click at [215, 195] on button "Save Note" at bounding box center [221, 195] width 38 height 12
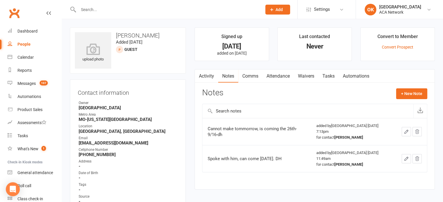
click at [95, 10] on input "text" at bounding box center [167, 10] width 181 height 8
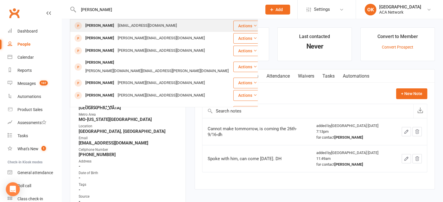
type input "[PERSON_NAME]"
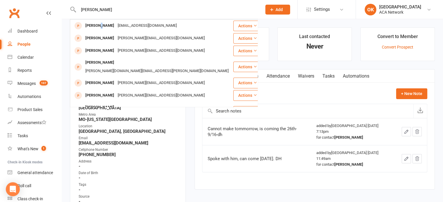
click at [100, 25] on div "[PERSON_NAME]" at bounding box center [100, 26] width 32 height 8
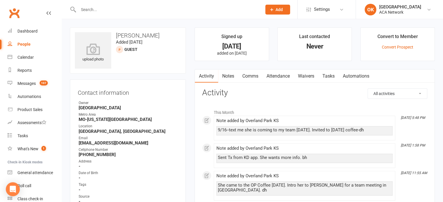
click at [89, 10] on input "text" at bounding box center [167, 10] width 181 height 8
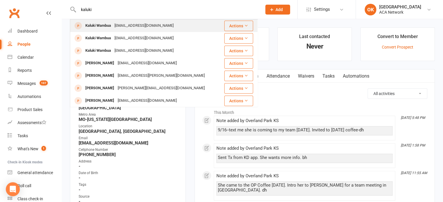
type input "kaluki"
click at [101, 23] on div "Kaluki Wambua" at bounding box center [98, 26] width 29 height 8
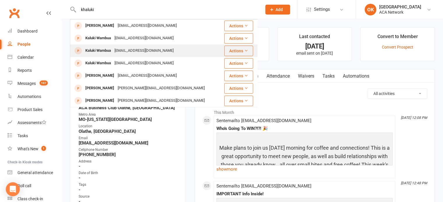
type input "khaluki"
click at [95, 49] on div "Kaluki Wambua" at bounding box center [98, 51] width 29 height 8
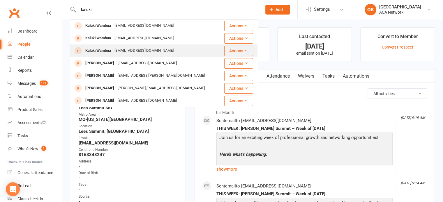
type input "kaluki"
click at [99, 52] on div "Kaluki Wambua" at bounding box center [98, 51] width 29 height 8
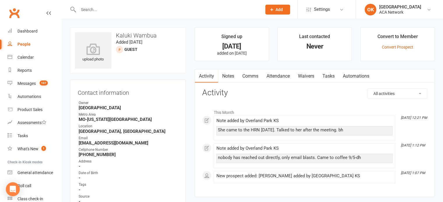
drag, startPoint x: 226, startPoint y: 76, endPoint x: 227, endPoint y: 68, distance: 7.7
click at [227, 68] on main "Signed up [DATE] added on [DATE] Last contacted Never Convert to Member Convert…" at bounding box center [314, 115] width 249 height 176
click at [228, 75] on link "Notes" at bounding box center [228, 76] width 20 height 13
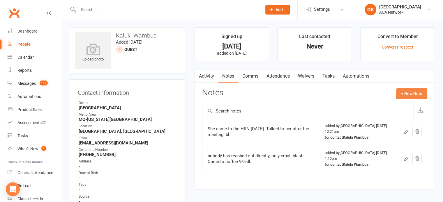
click at [407, 89] on button "+ New Note" at bounding box center [411, 93] width 31 height 10
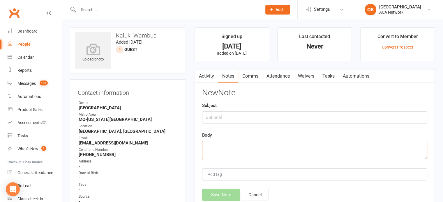
click at [240, 148] on textarea at bounding box center [314, 150] width 225 height 19
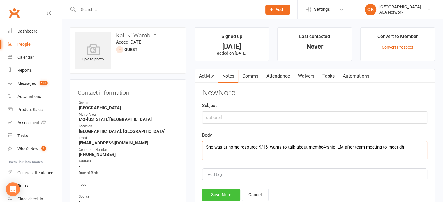
type textarea "She was at home resource 9/16- wants to talk about membe4rship. LM after team m…"
click at [217, 194] on button "Save Note" at bounding box center [221, 195] width 38 height 12
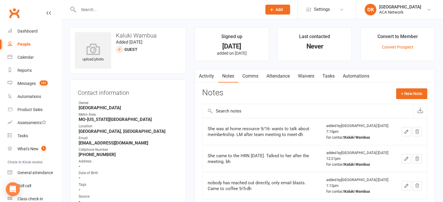
click at [92, 11] on input "text" at bounding box center [167, 10] width 181 height 8
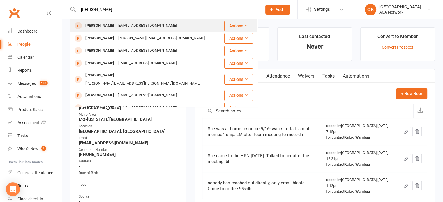
type input "[PERSON_NAME]"
click at [96, 24] on div "[PERSON_NAME]" at bounding box center [100, 26] width 32 height 8
